Goal: Check status

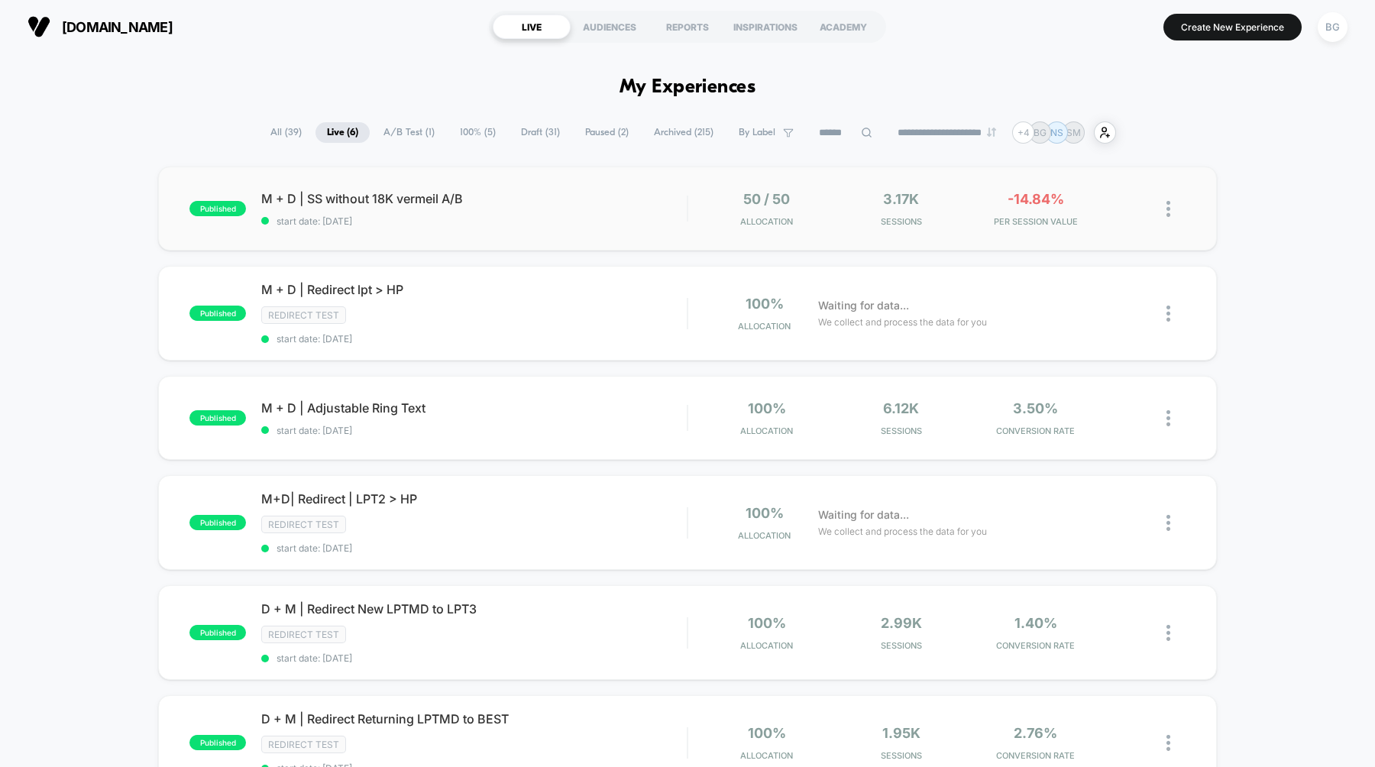
click at [437, 229] on div "published M + D | SS without 18K vermeil A/B start date: [DATE] 50 / 50 Allocat…" at bounding box center [687, 209] width 1059 height 84
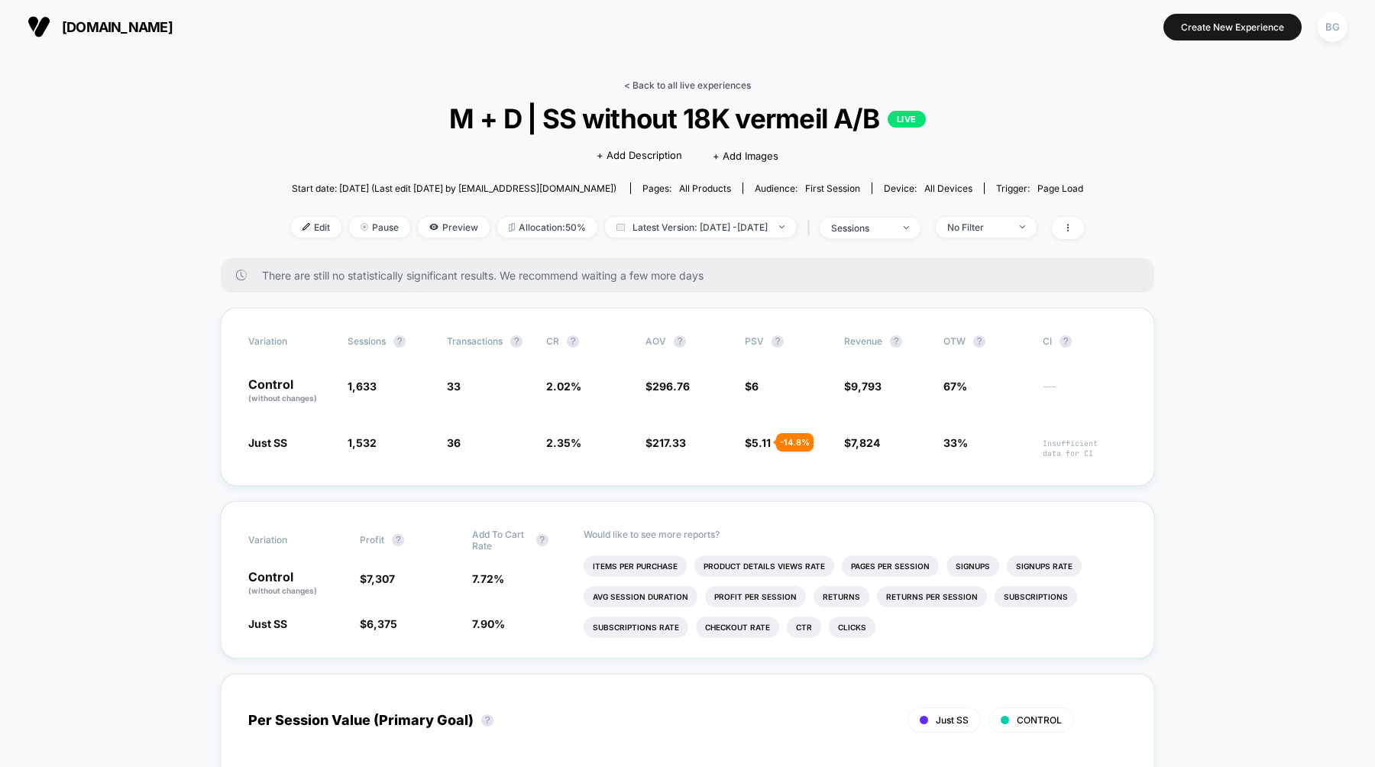
click at [658, 80] on link "< Back to all live experiences" at bounding box center [687, 84] width 127 height 11
